Goal: Task Accomplishment & Management: Manage account settings

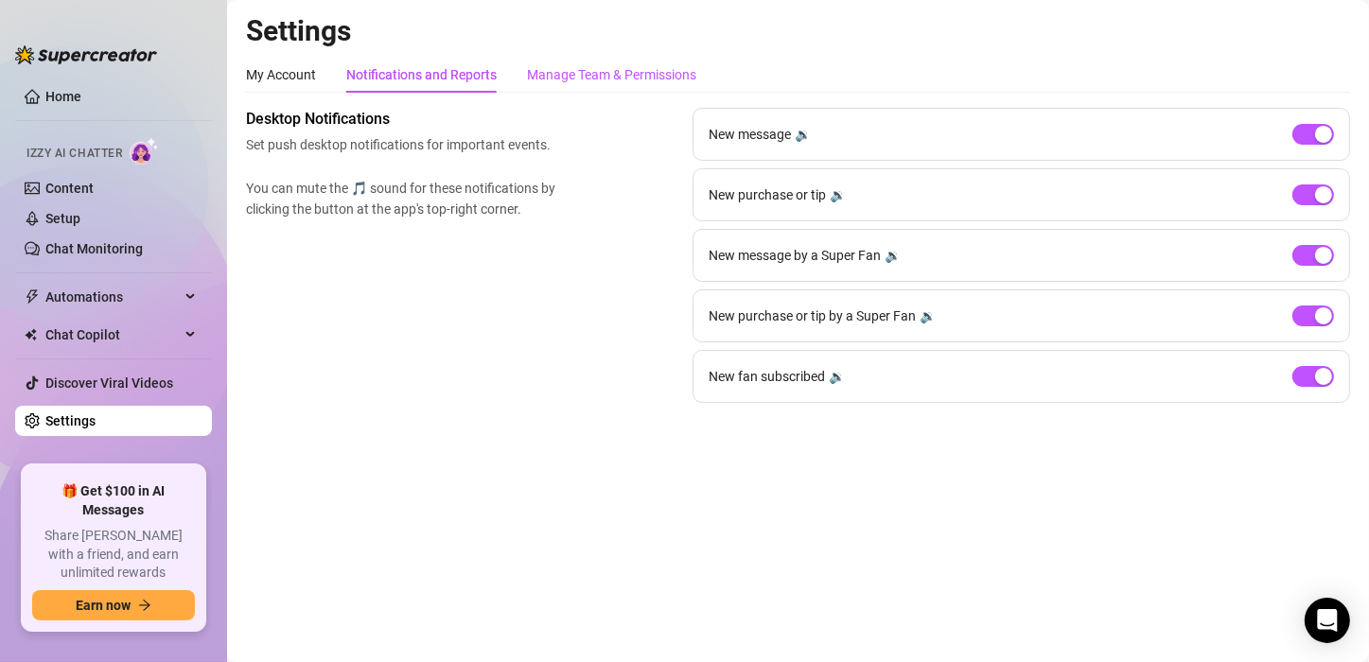
click at [568, 69] on div "Manage Team & Permissions" at bounding box center [611, 74] width 169 height 21
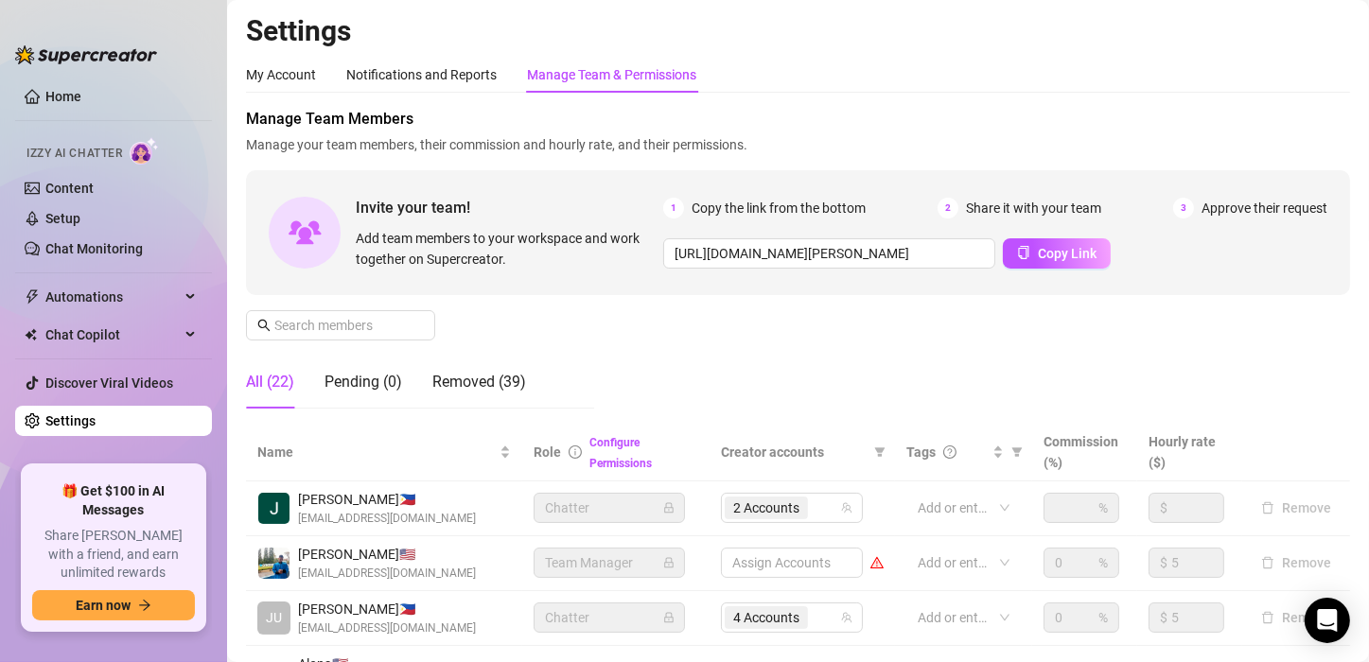
click at [885, 72] on div "My Account Notifications and Reports Manage Team & Permissions" at bounding box center [798, 75] width 1104 height 36
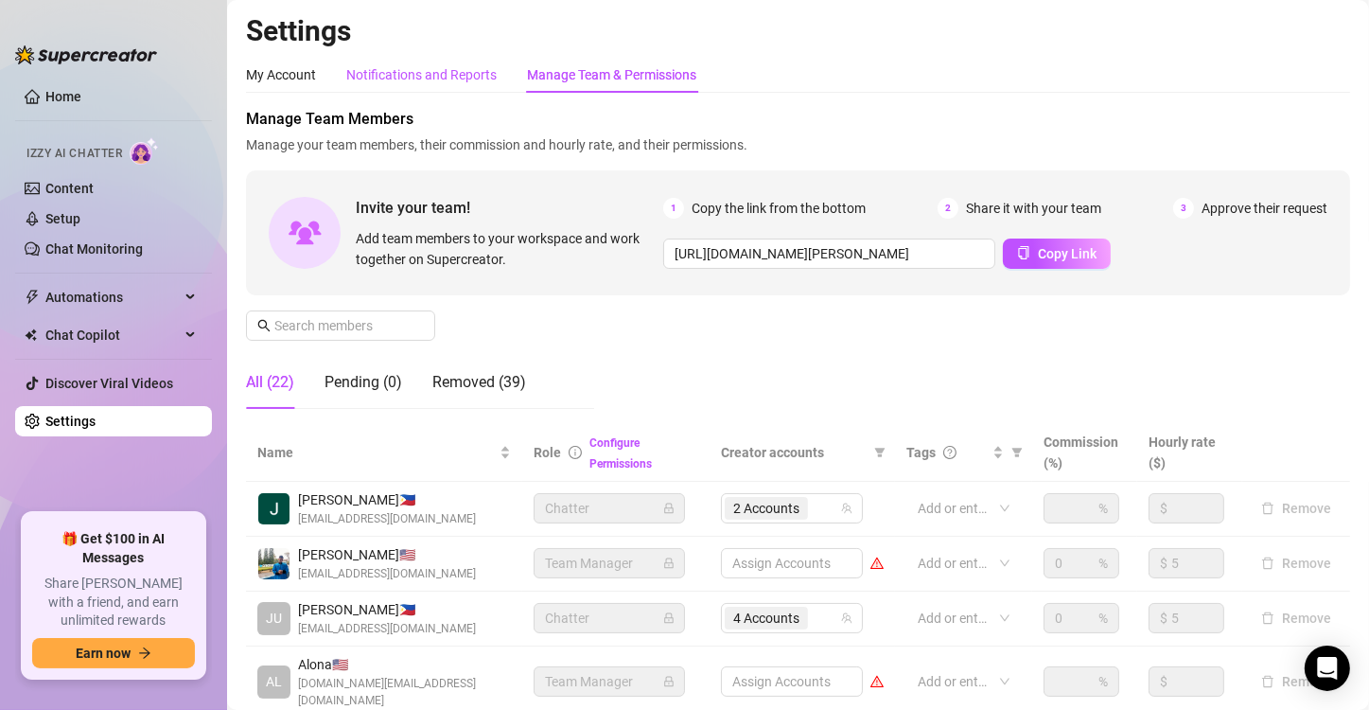
click at [408, 79] on div "Notifications and Reports" at bounding box center [421, 74] width 150 height 21
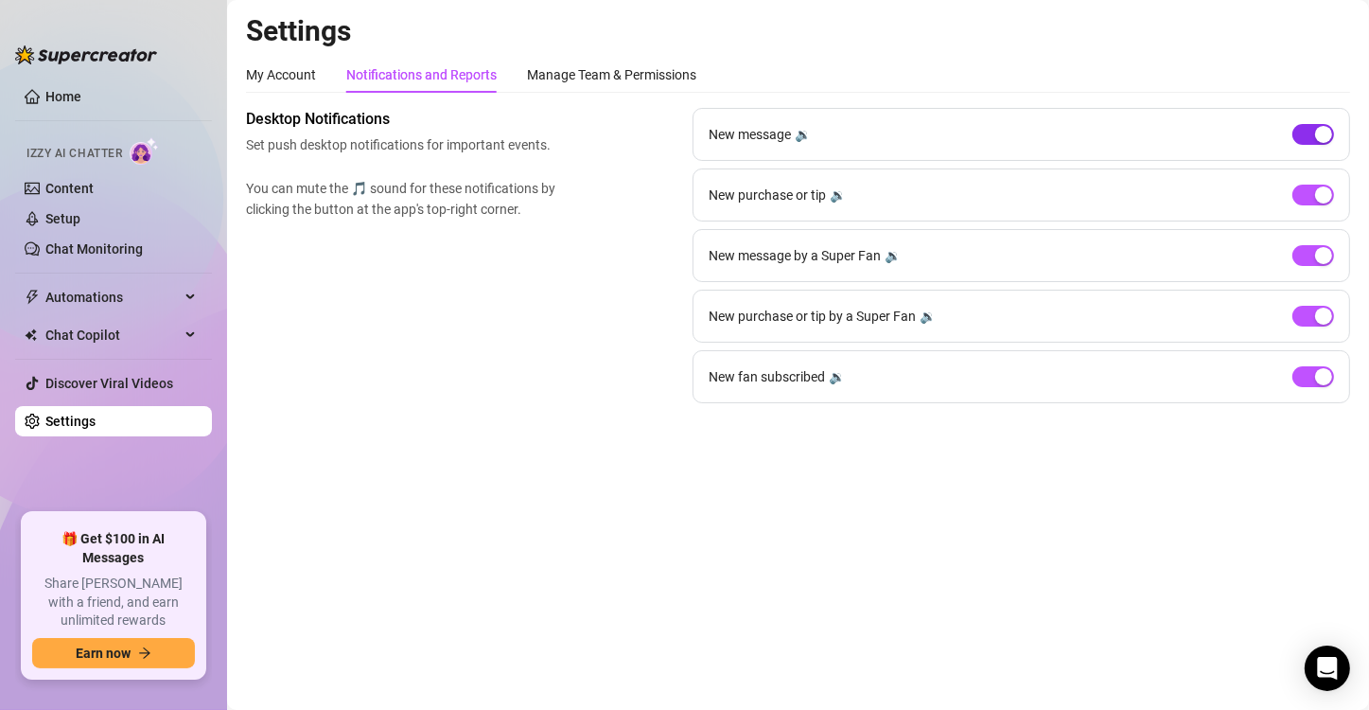
click at [1307, 129] on span "button" at bounding box center [1313, 134] width 42 height 21
click at [1271, 53] on div "Settings My Account Notifications and Reports Manage Team & Permissions Profile…" at bounding box center [798, 219] width 1104 height 412
click at [1307, 197] on span "button" at bounding box center [1313, 194] width 42 height 21
click at [1316, 256] on div "button" at bounding box center [1323, 255] width 17 height 17
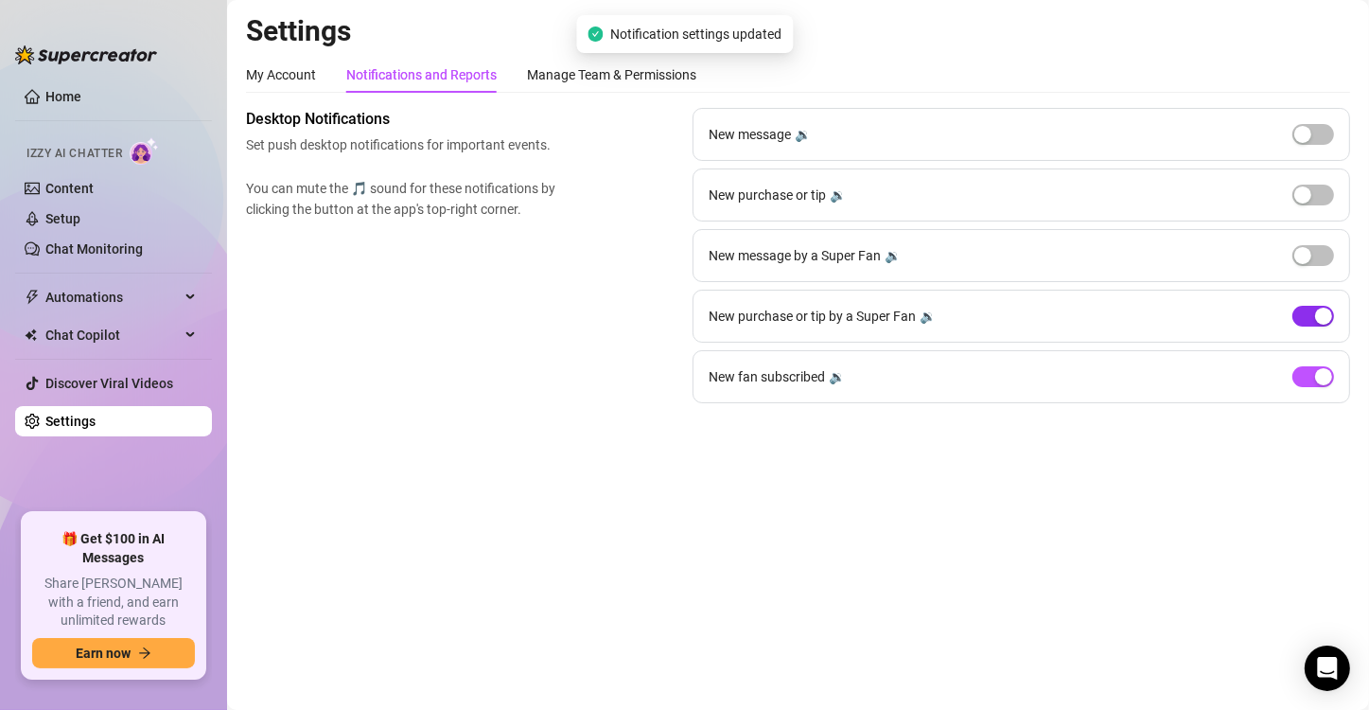
click at [1327, 315] on div "button" at bounding box center [1323, 315] width 17 height 17
click at [1312, 384] on span "button" at bounding box center [1313, 376] width 42 height 21
